Goal: Information Seeking & Learning: Learn about a topic

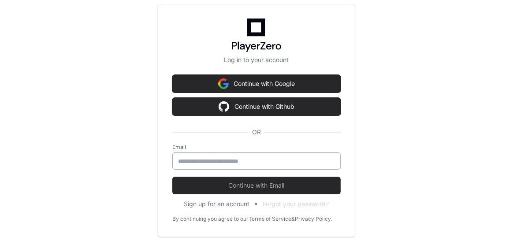
click at [194, 159] on input "email" at bounding box center [256, 161] width 157 height 9
type input "**********"
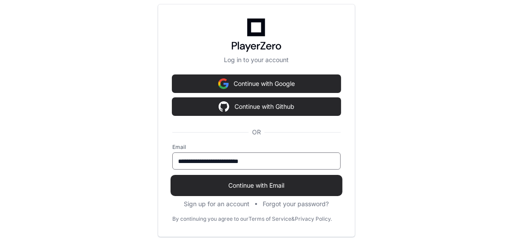
click at [260, 186] on span "Continue with Email" at bounding box center [256, 185] width 168 height 9
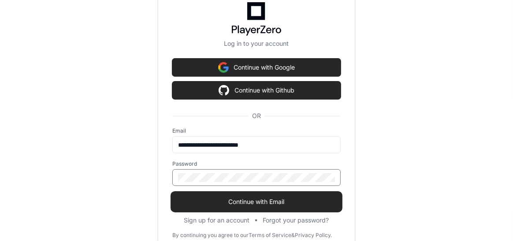
click at [241, 201] on span "Continue with Email" at bounding box center [256, 201] width 168 height 9
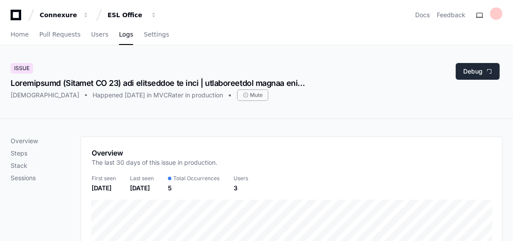
click at [478, 66] on button "Debug" at bounding box center [477, 71] width 44 height 17
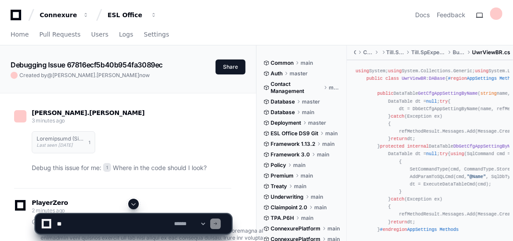
click at [81, 225] on textarea at bounding box center [113, 223] width 117 height 19
type textarea "*"
type textarea "**********"
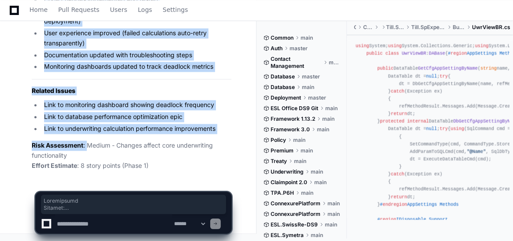
scroll to position [3680, 0]
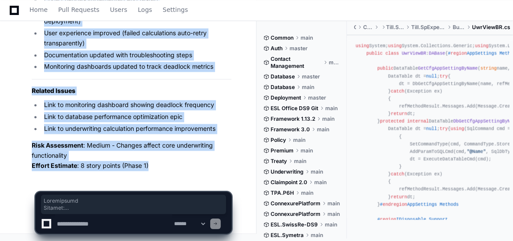
drag, startPoint x: 32, startPoint y: 165, endPoint x: 159, endPoint y: 164, distance: 127.3
copy article "Description Summary: SQL deadlocks are occurring intermittently during underwri…"
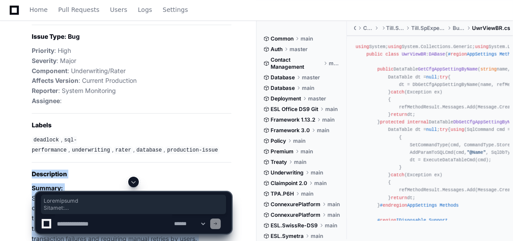
scroll to position [1962, 0]
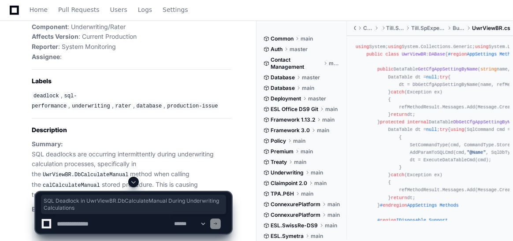
drag, startPoint x: 50, startPoint y: 103, endPoint x: 111, endPoint y: 110, distance: 62.1
copy h2 "SQL Deadlock in UwrViewBR.DbCalculateManual During Underwriting Calculations"
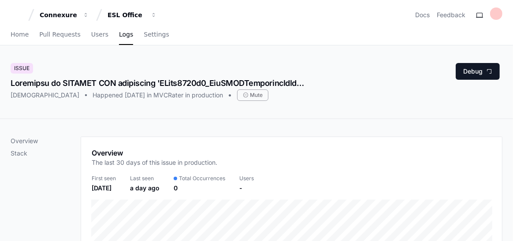
scroll to position [44, 0]
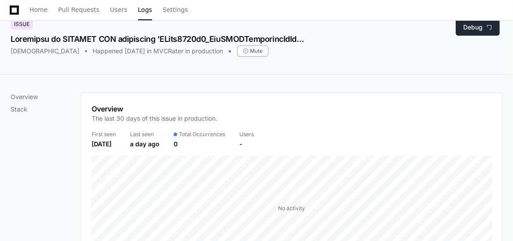
click at [471, 25] on button "Debug" at bounding box center [477, 27] width 44 height 17
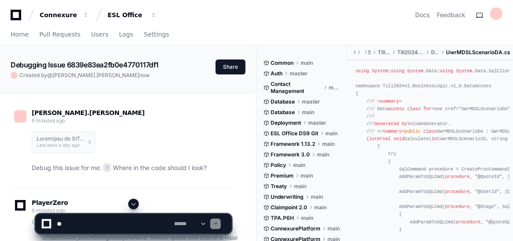
click at [87, 225] on textarea at bounding box center [113, 223] width 117 height 19
type textarea "**********"
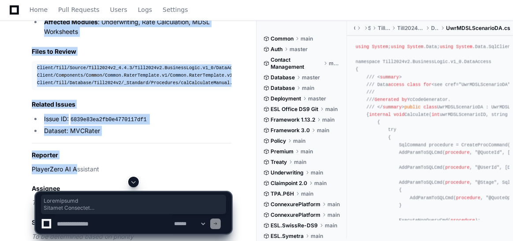
scroll to position [3181, 0]
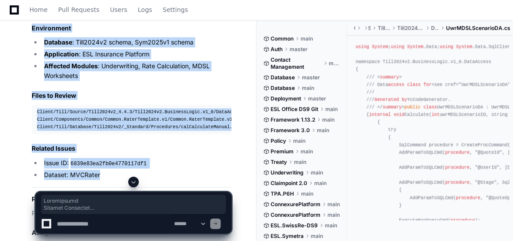
drag, startPoint x: 31, startPoint y: 120, endPoint x: 110, endPoint y: 151, distance: 84.6
copy article "Description Problem Statement The application is experiencing recurring primary…"
